Goal: Task Accomplishment & Management: Manage account settings

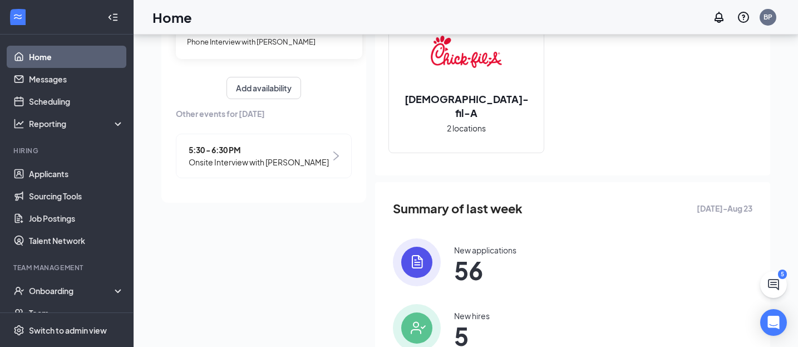
scroll to position [149, 0]
click at [83, 104] on link "Scheduling" at bounding box center [76, 101] width 95 height 22
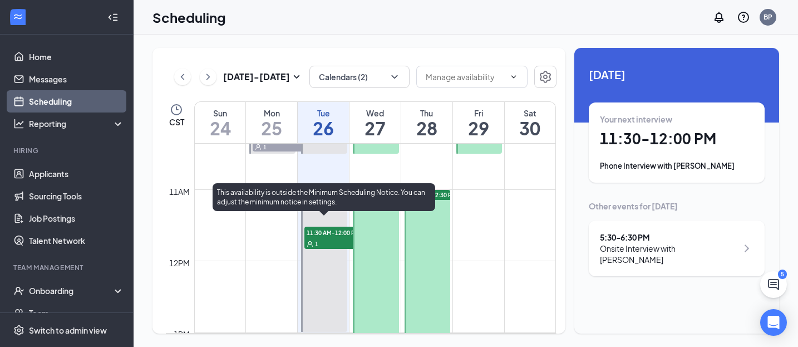
scroll to position [741, 0]
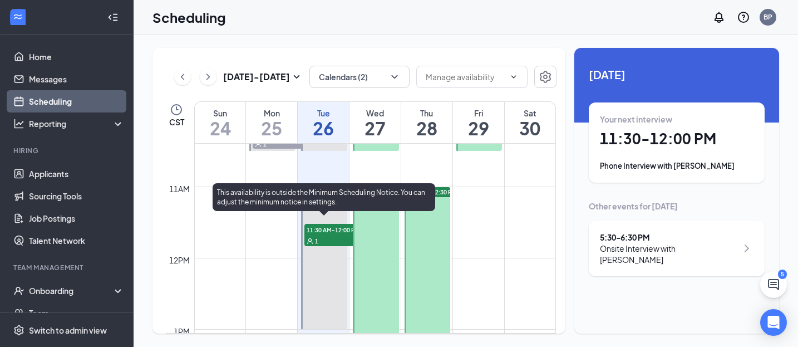
click at [326, 220] on div at bounding box center [324, 258] width 46 height 142
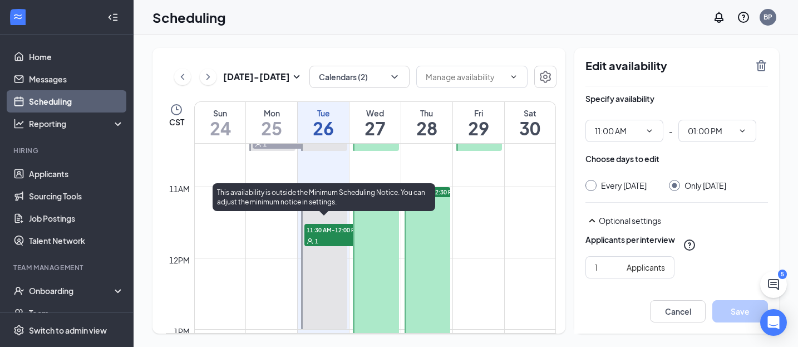
click at [327, 228] on span "11:30 AM-12:00 PM" at bounding box center [333, 229] width 56 height 11
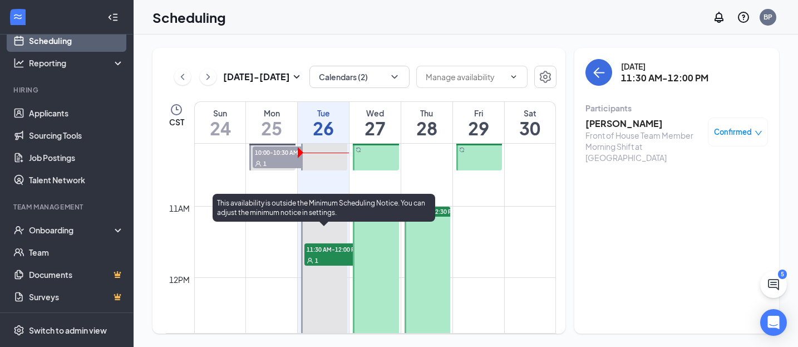
scroll to position [723, 0]
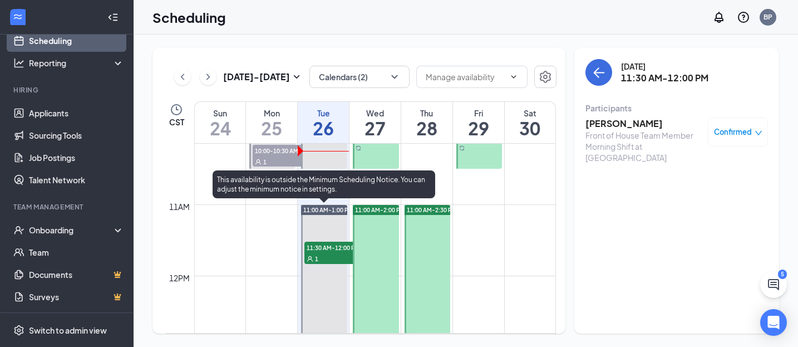
click at [331, 251] on span "11:30 AM-12:00 PM" at bounding box center [333, 247] width 56 height 11
